Goal: Task Accomplishment & Management: Complete application form

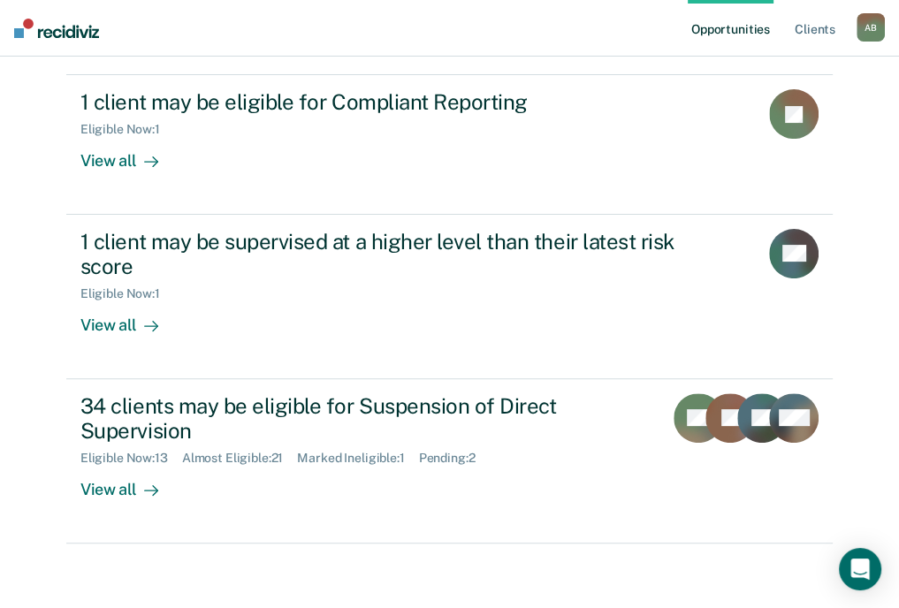
scroll to position [217, 0]
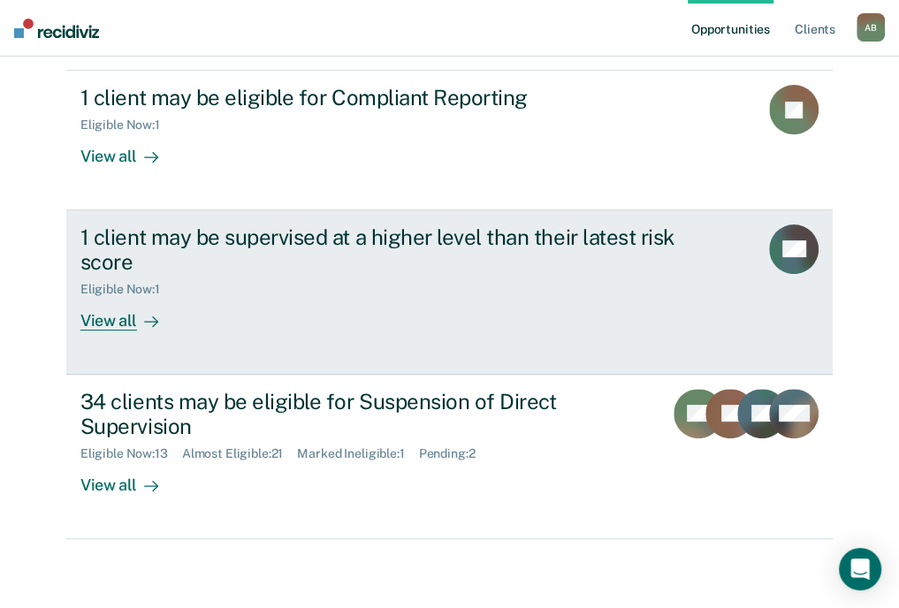
click at [300, 328] on div "1 client may be supervised at a higher level than their latest risk score Eligi…" at bounding box center [411, 277] width 663 height 107
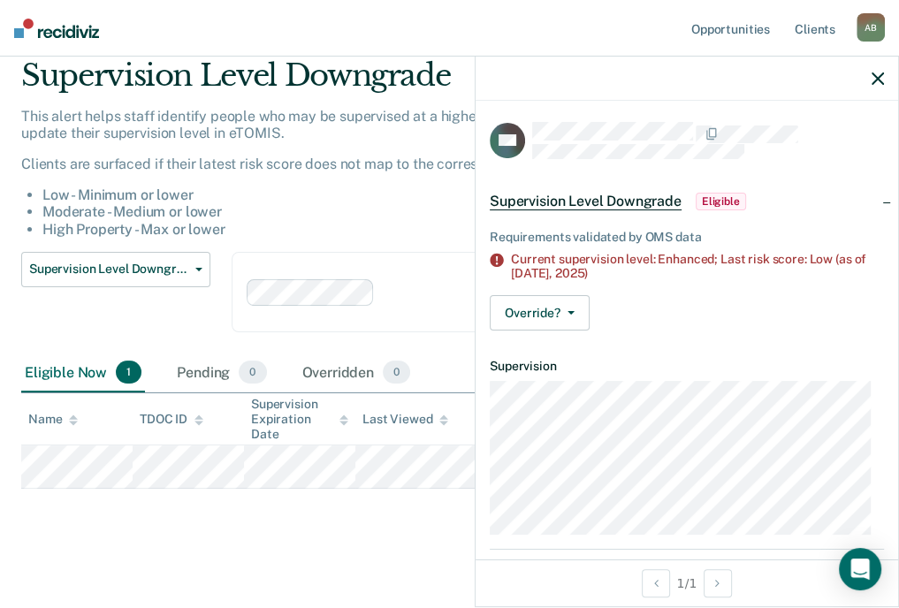
scroll to position [71, 0]
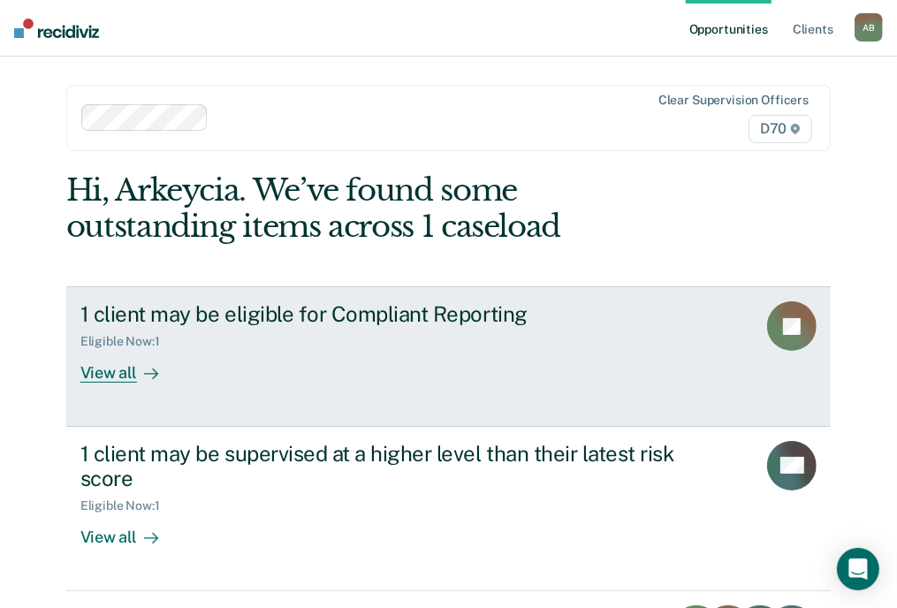
click at [277, 345] on div "Eligible Now : 1" at bounding box center [390, 338] width 620 height 22
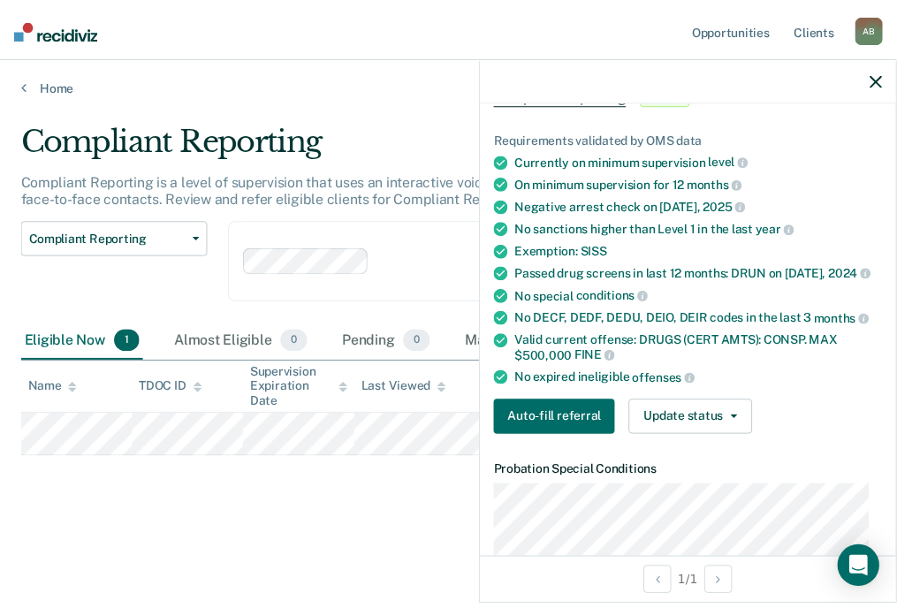
scroll to position [104, 0]
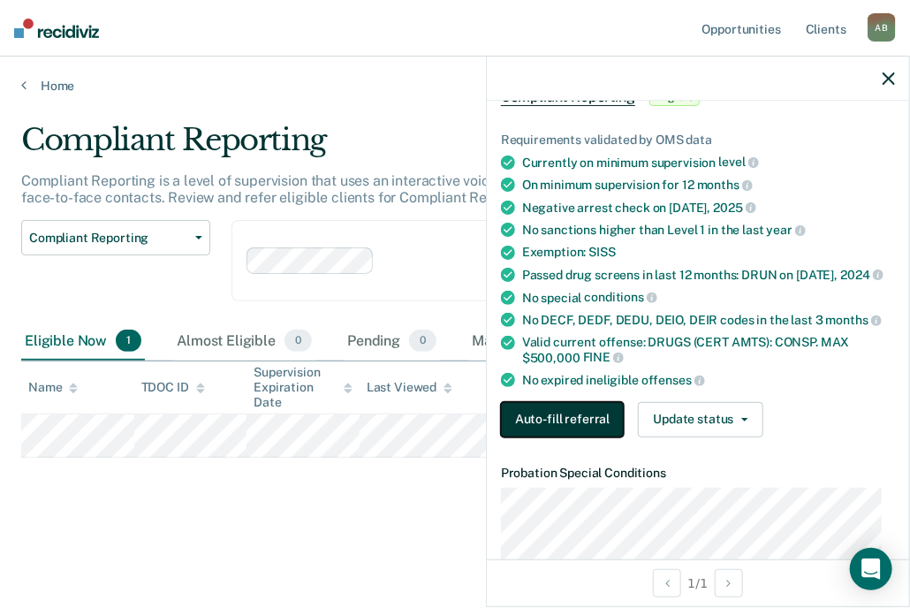
click at [524, 425] on button "Auto-fill referral" at bounding box center [562, 419] width 123 height 35
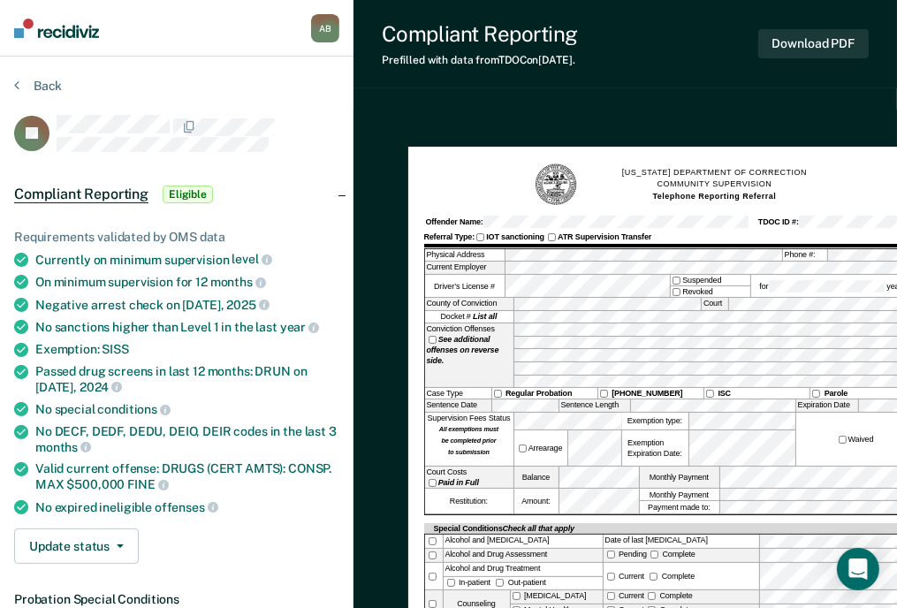
click at [204, 445] on div "No DECF, DEDF, DEDU, DEIO, DEIR codes in the last 3 months" at bounding box center [187, 439] width 304 height 30
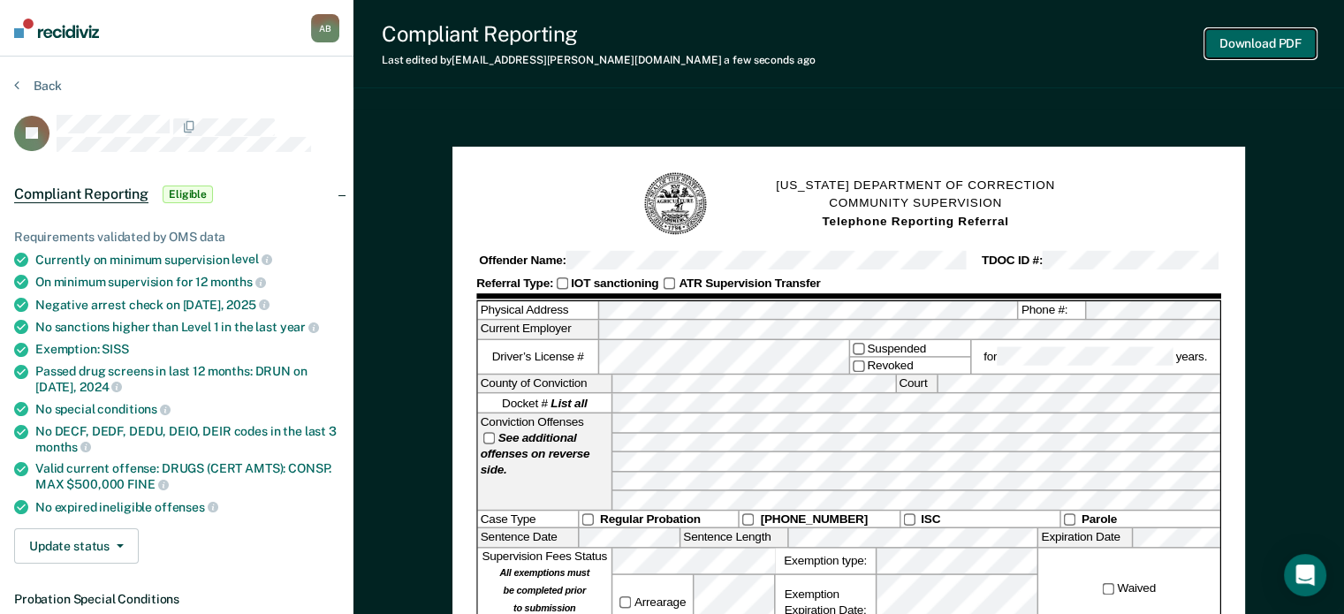
click at [909, 50] on button "Download PDF" at bounding box center [1261, 43] width 110 height 29
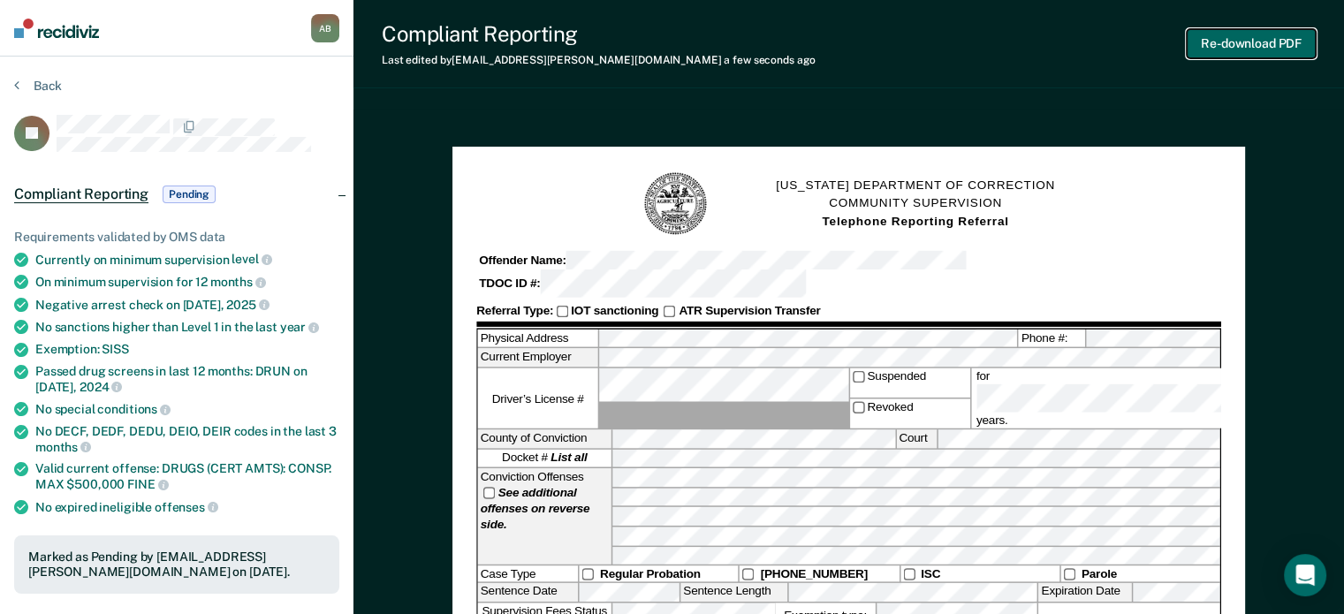
click at [909, 42] on button "Re-download PDF" at bounding box center [1251, 43] width 129 height 29
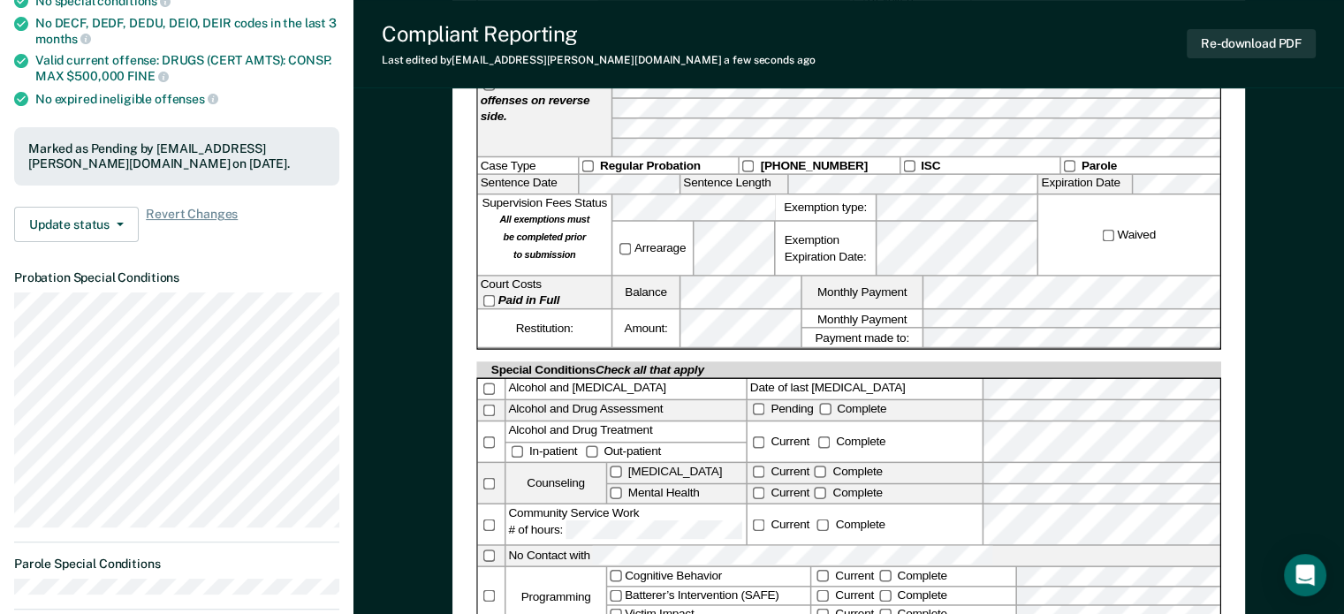
scroll to position [390, 0]
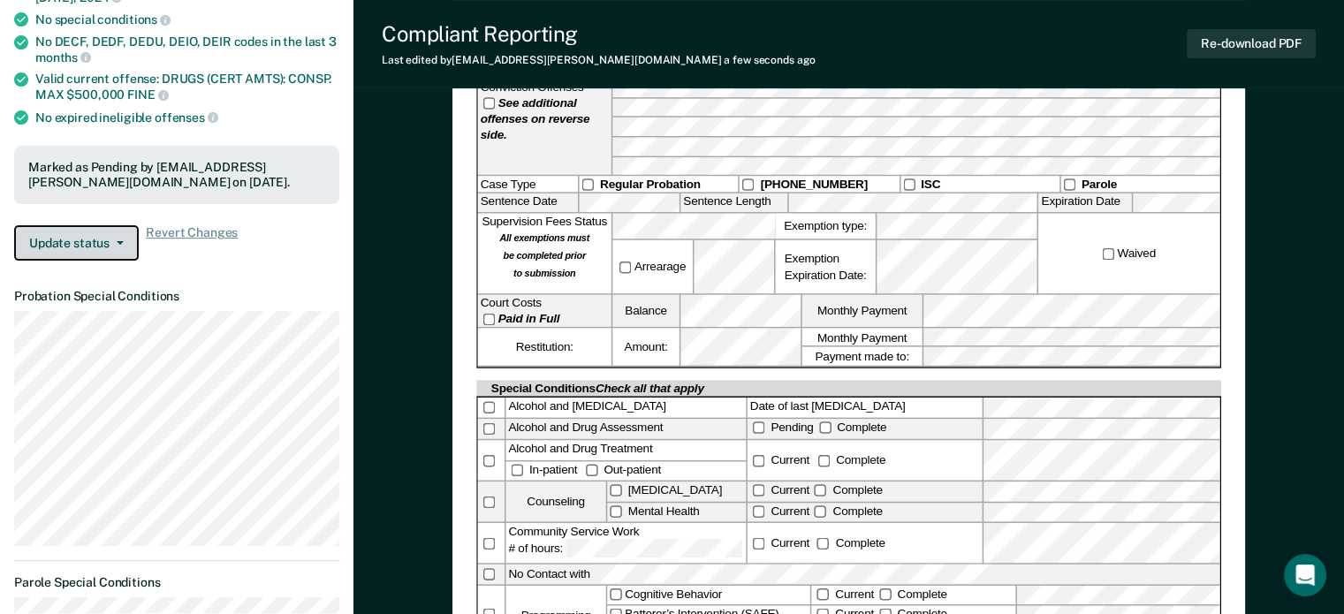
click at [79, 243] on button "Update status" at bounding box center [76, 242] width 125 height 35
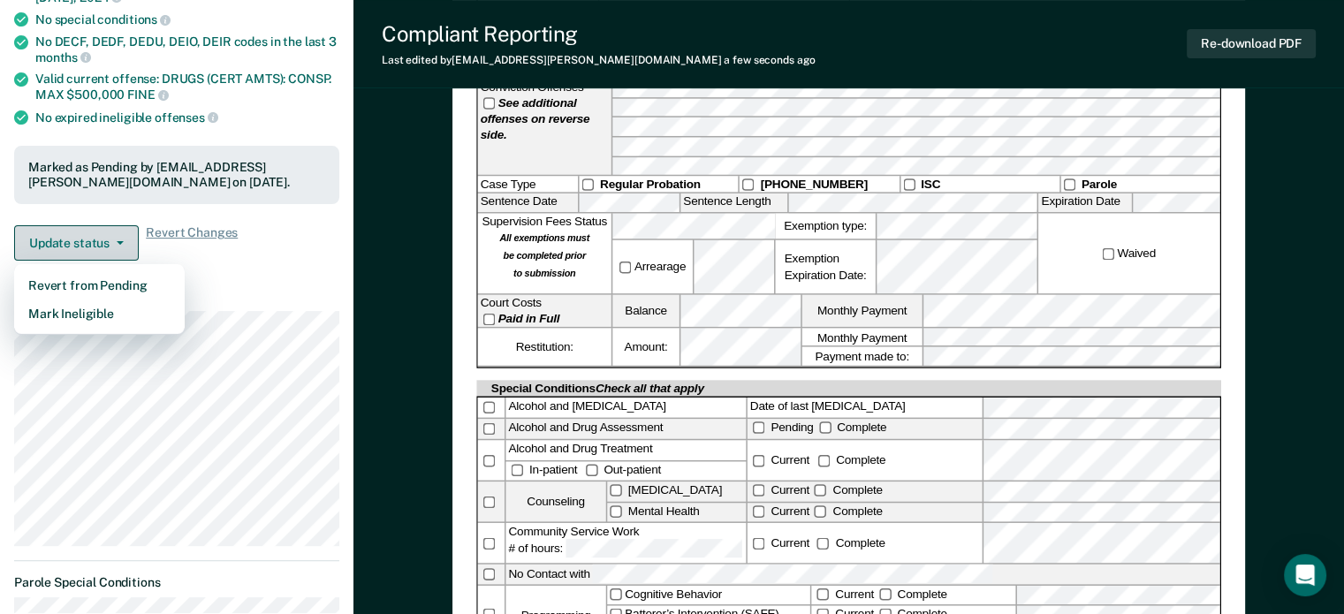
click at [79, 243] on button "Update status" at bounding box center [76, 242] width 125 height 35
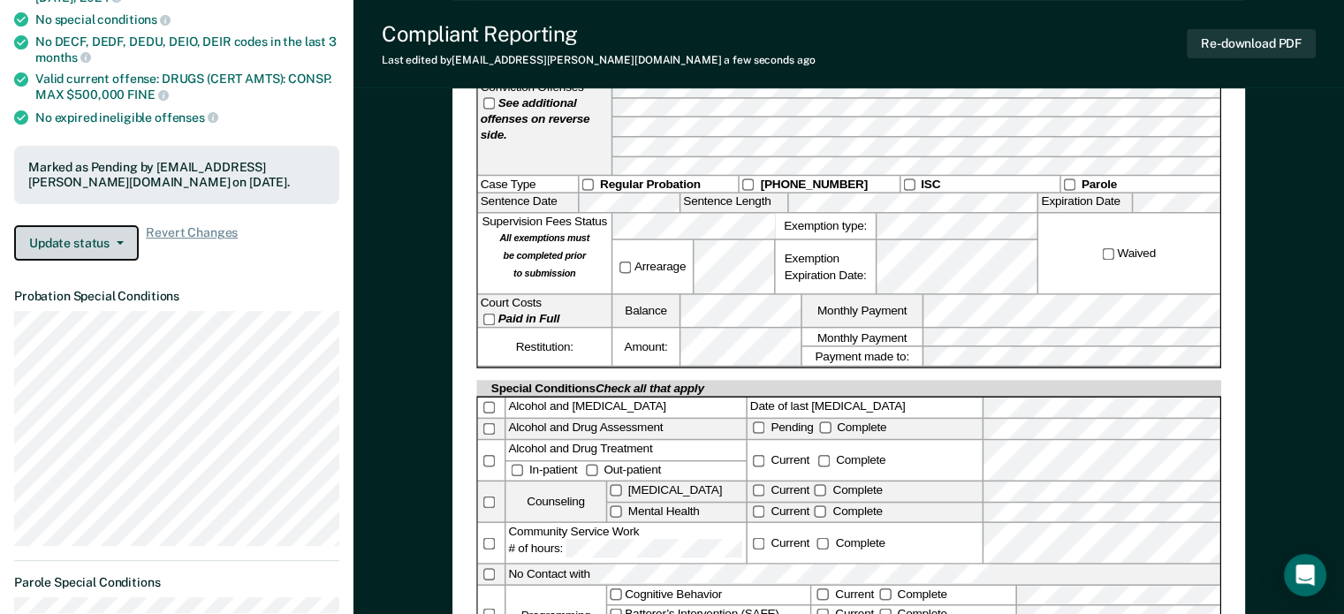
click at [79, 243] on button "Update status" at bounding box center [76, 242] width 125 height 35
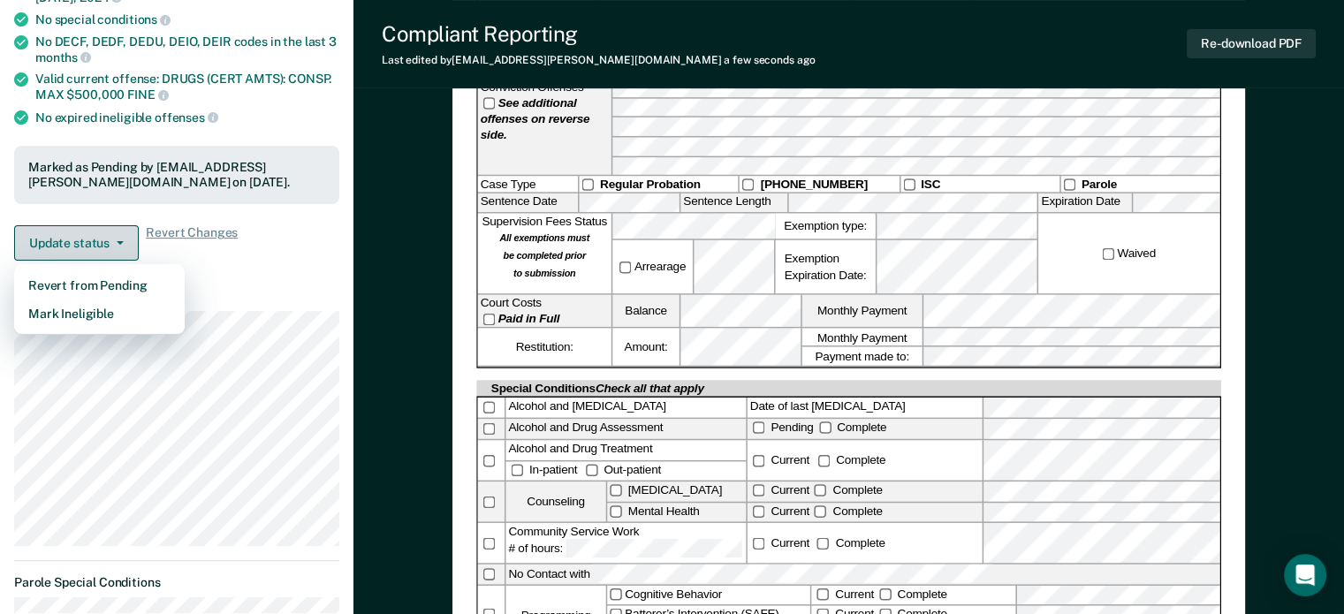
click at [79, 243] on button "Update status" at bounding box center [76, 242] width 125 height 35
